Goal: Information Seeking & Learning: Check status

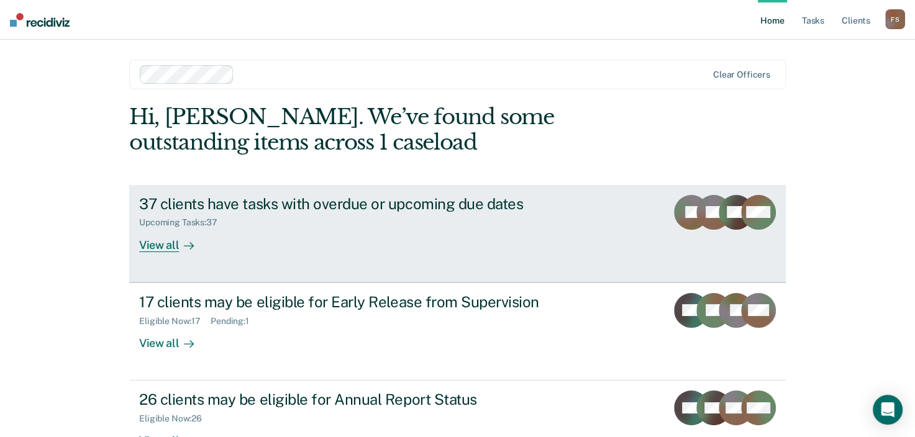
click at [153, 246] on div "View all" at bounding box center [174, 240] width 70 height 24
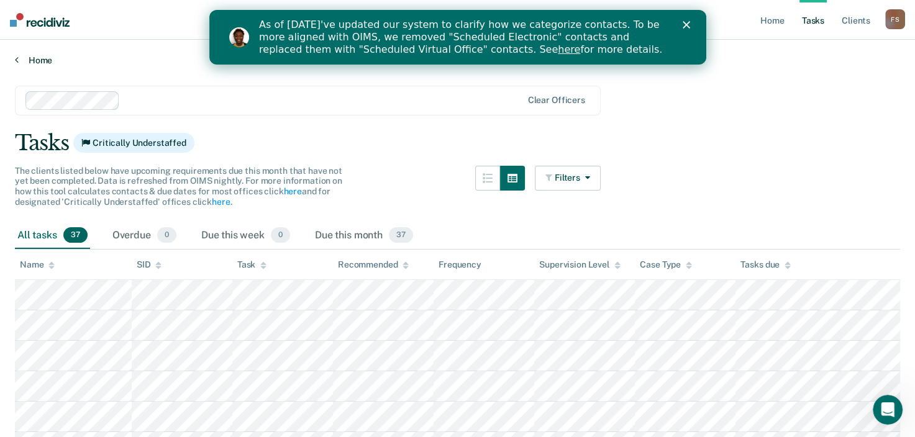
click at [20, 58] on link "Home" at bounding box center [457, 60] width 885 height 11
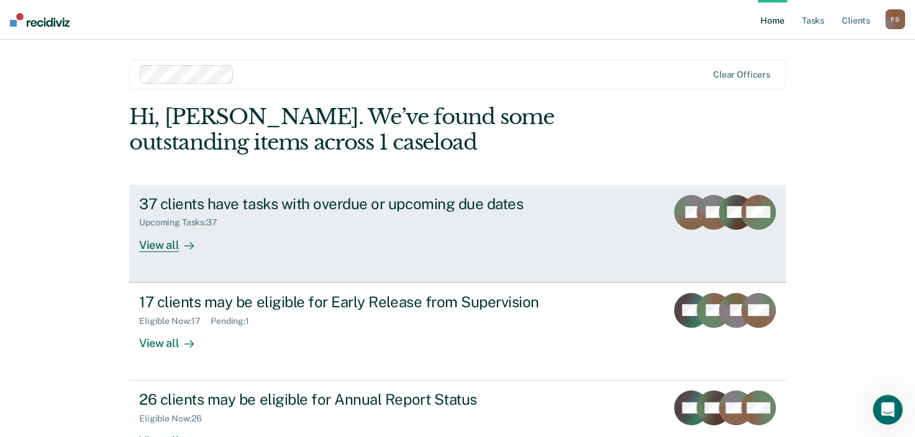
click at [148, 244] on div "View all" at bounding box center [174, 240] width 70 height 24
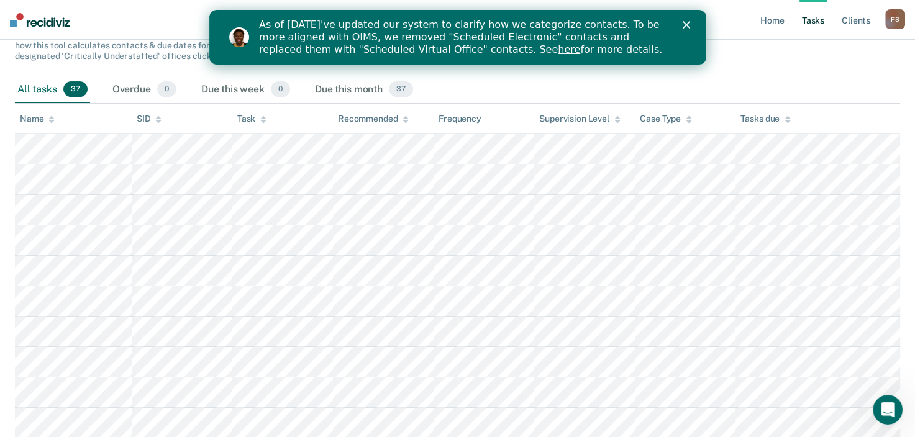
scroll to position [124, 0]
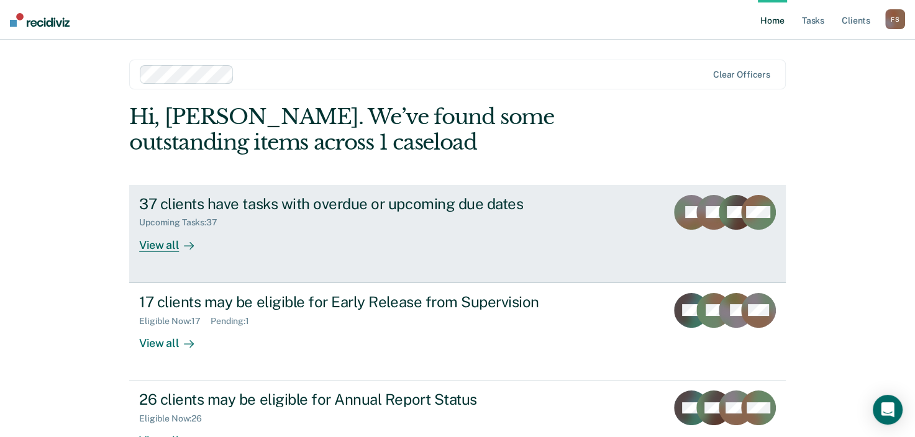
click at [155, 244] on div "View all" at bounding box center [174, 240] width 70 height 24
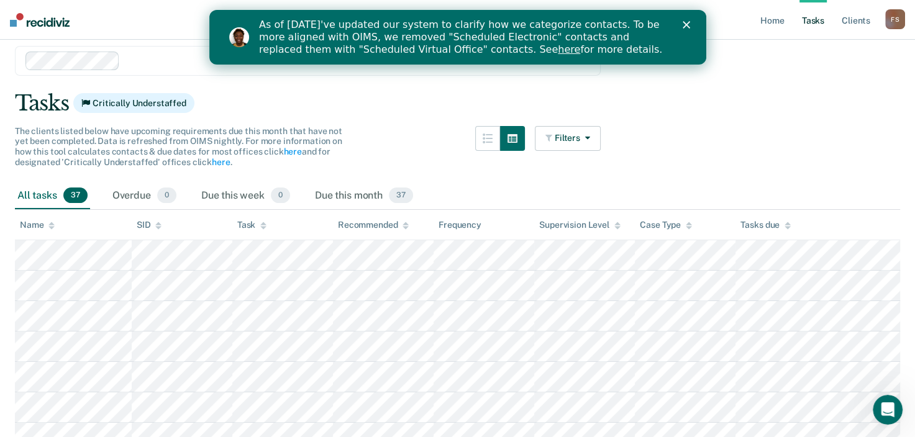
scroll to position [62, 0]
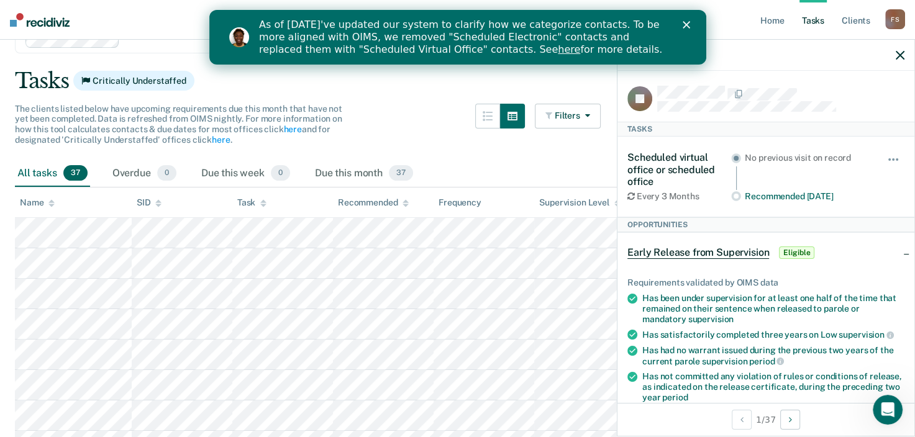
click at [363, 86] on div "Tasks Critically Understaffed" at bounding box center [457, 80] width 885 height 25
click at [896, 408] on div "Open Intercom Messenger" at bounding box center [885, 408] width 41 height 41
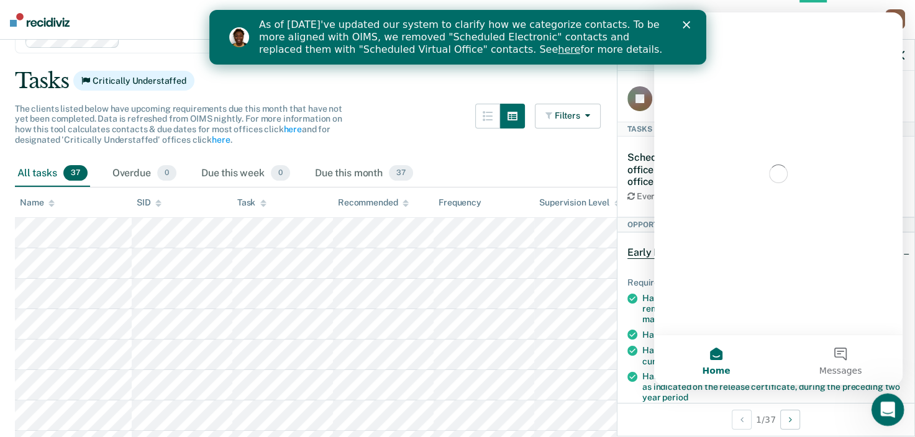
scroll to position [0, 0]
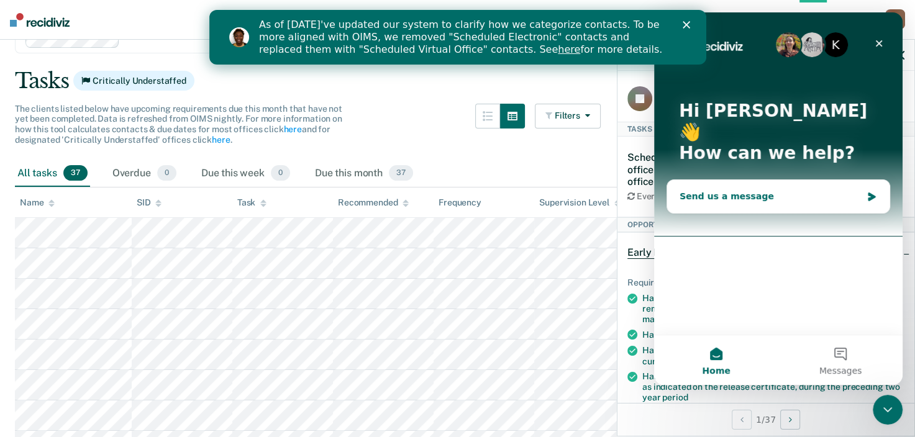
drag, startPoint x: 684, startPoint y: 171, endPoint x: 673, endPoint y: 183, distance: 16.3
click at [673, 183] on div "Send us a message" at bounding box center [778, 196] width 222 height 33
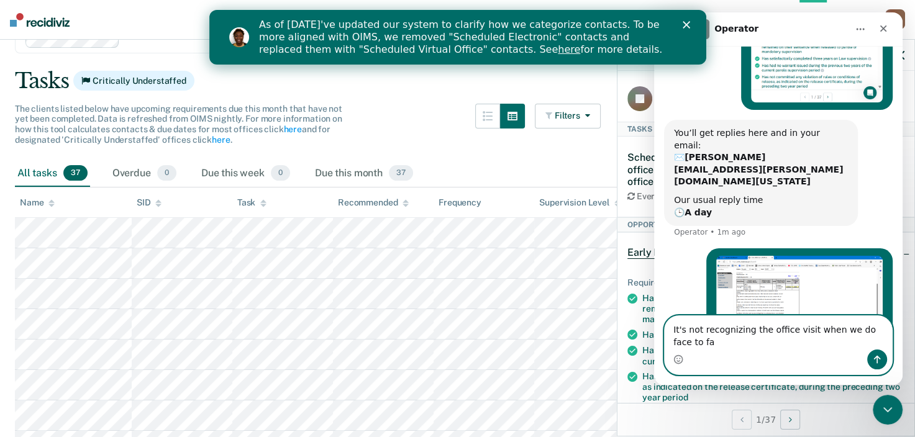
scroll to position [168, 0]
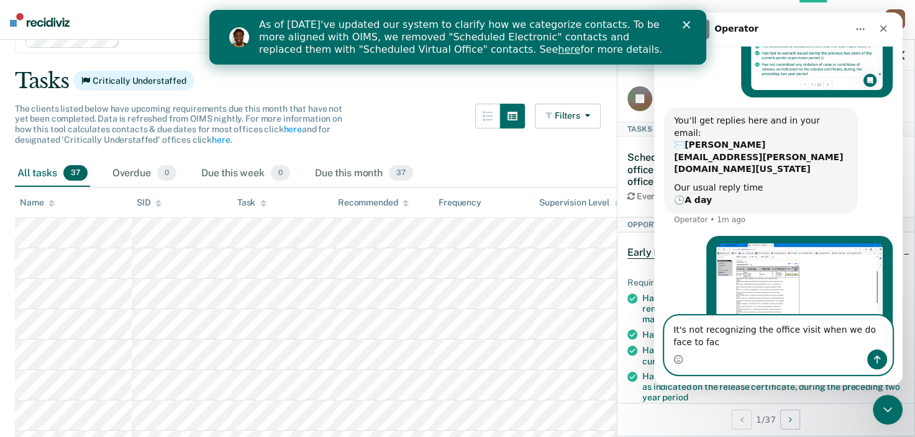
type textarea "It's not recognizing the office visit when we do face to face"
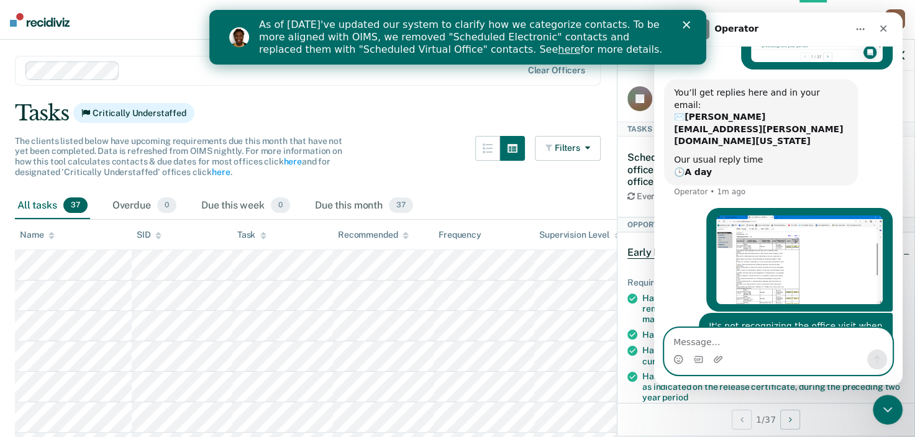
scroll to position [0, 0]
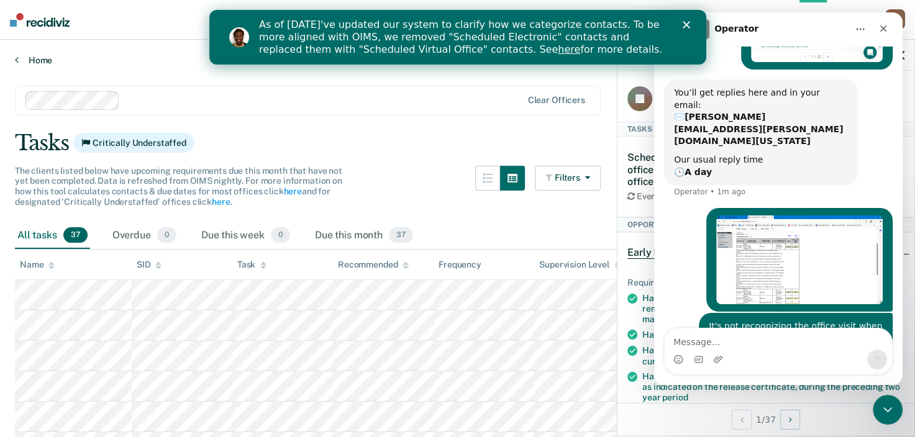
click at [39, 60] on link "Home" at bounding box center [457, 60] width 885 height 11
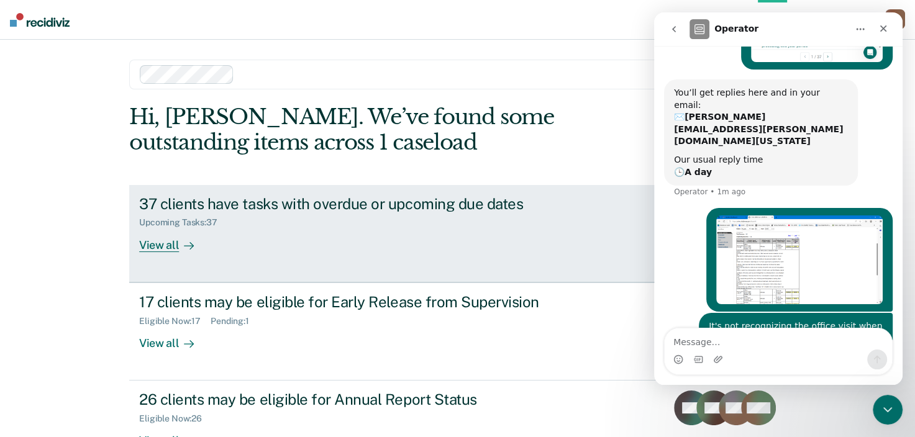
click at [160, 245] on div "View all" at bounding box center [174, 240] width 70 height 24
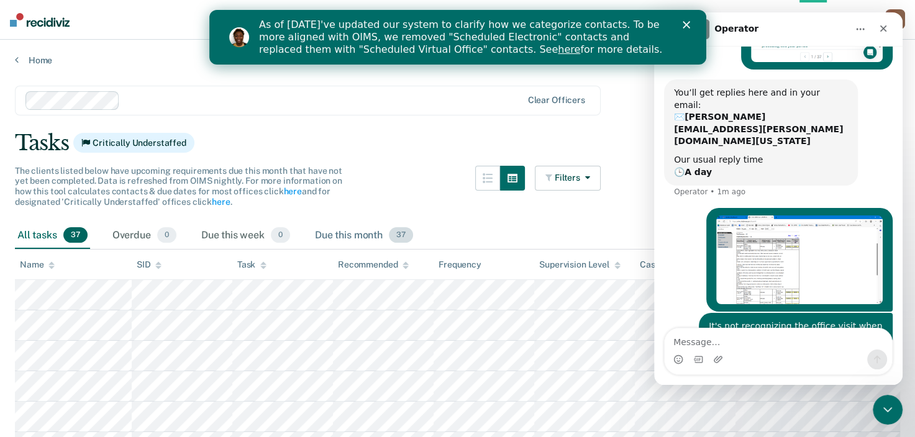
click at [357, 232] on div "Due this month 37" at bounding box center [364, 235] width 103 height 27
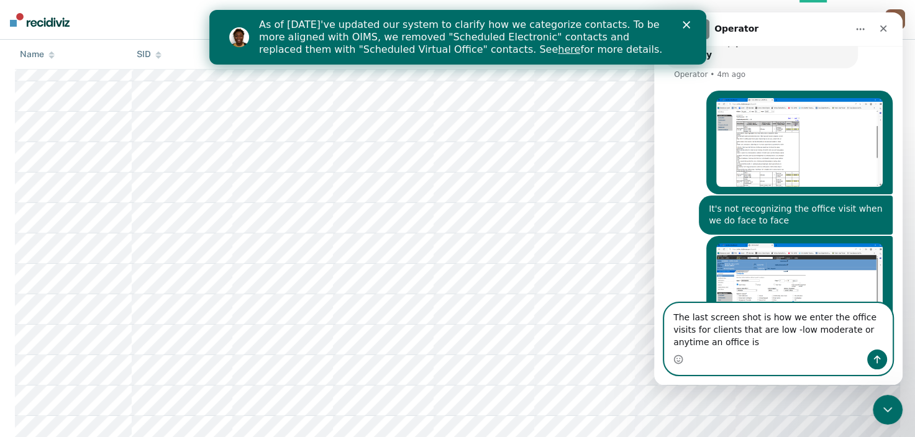
scroll to position [326, 0]
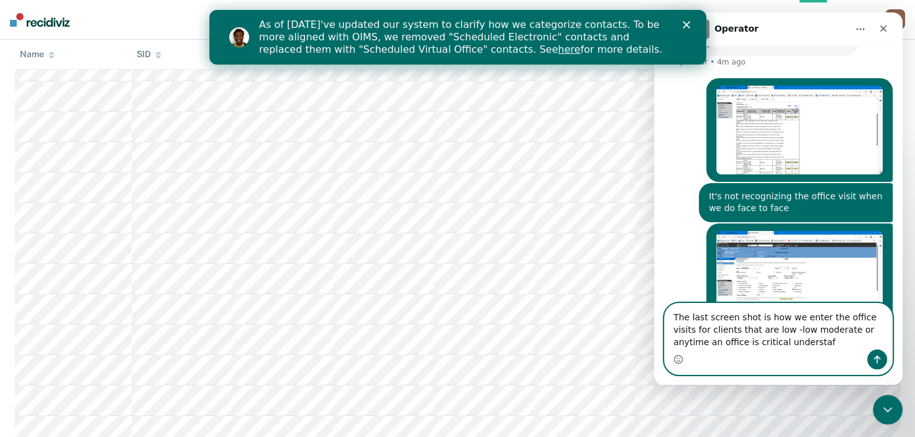
type textarea "The last screen shot is how we enter the office visits for clients that are low…"
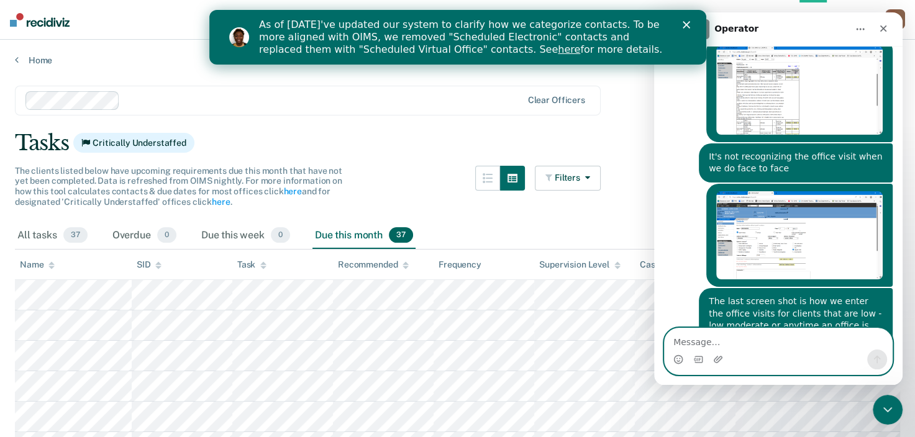
scroll to position [0, 0]
click at [18, 60] on link "Home" at bounding box center [457, 60] width 885 height 11
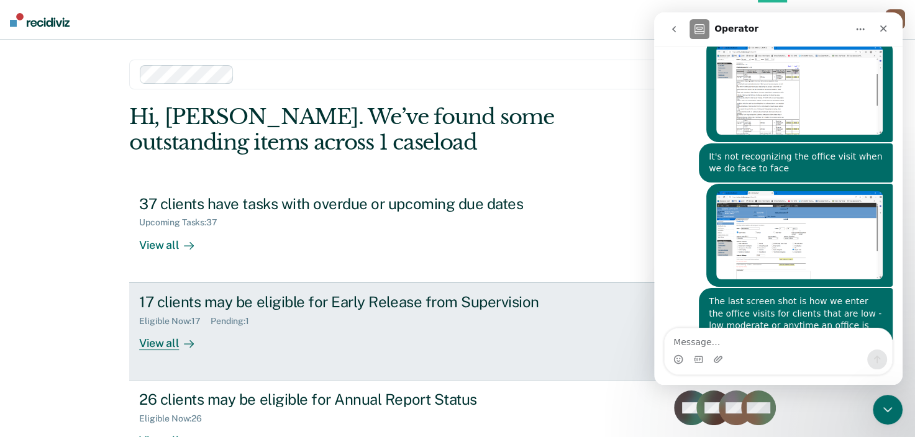
click at [237, 306] on div "17 clients may be eligible for Early Release from Supervision" at bounding box center [357, 302] width 436 height 18
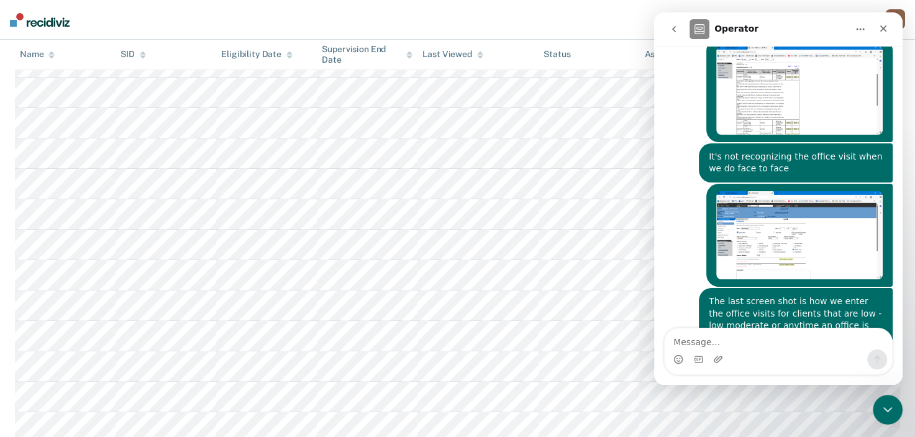
scroll to position [426, 0]
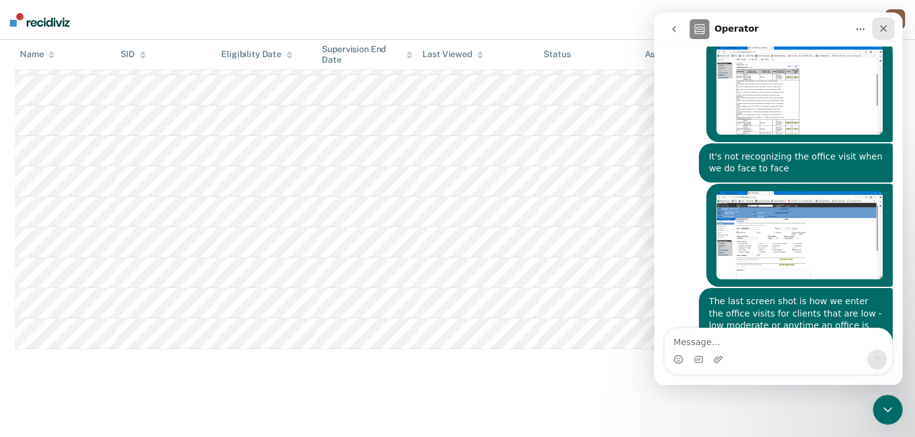
click at [883, 30] on icon "Close" at bounding box center [883, 29] width 10 height 10
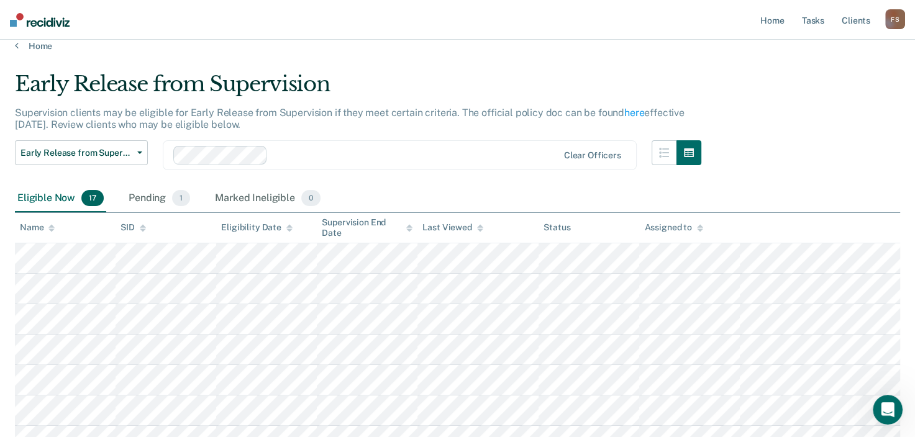
scroll to position [0, 0]
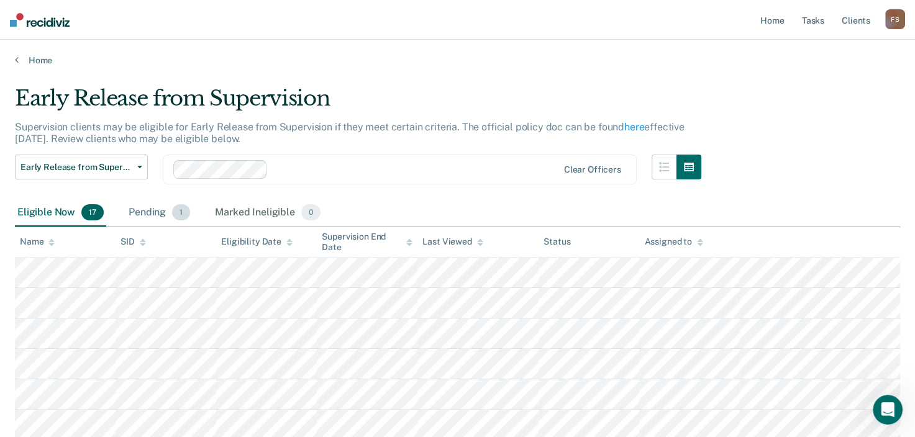
click at [154, 213] on div "Pending 1" at bounding box center [159, 212] width 66 height 27
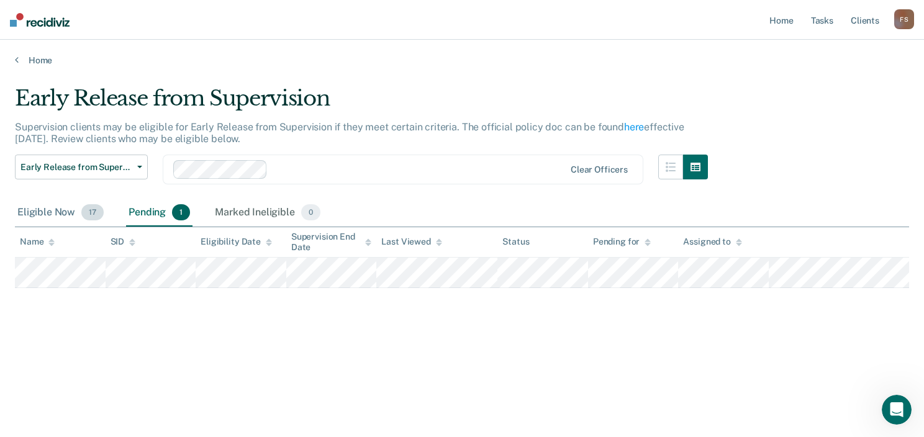
click at [40, 208] on div "Eligible Now 17" at bounding box center [60, 212] width 91 height 27
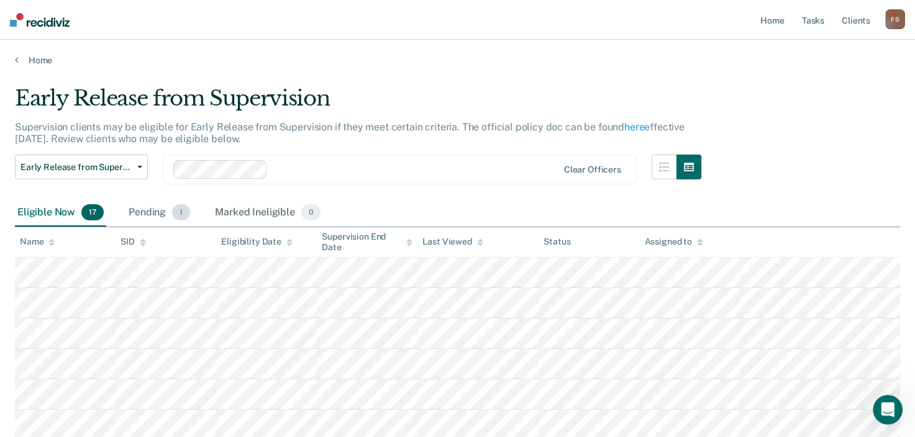
click at [150, 211] on div "Pending 1" at bounding box center [159, 212] width 66 height 27
